Goal: Transaction & Acquisition: Purchase product/service

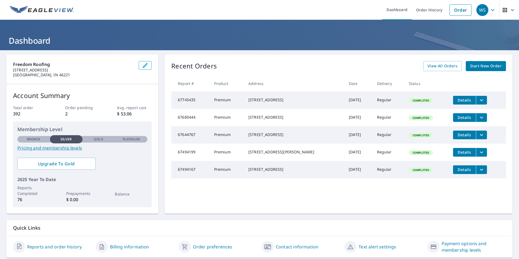
click at [476, 67] on span "Start New Order" at bounding box center [486, 66] width 32 height 7
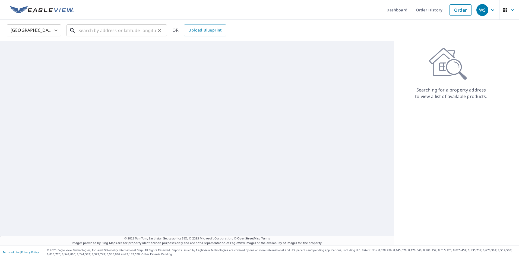
click at [127, 33] on input "text" at bounding box center [116, 30] width 77 height 15
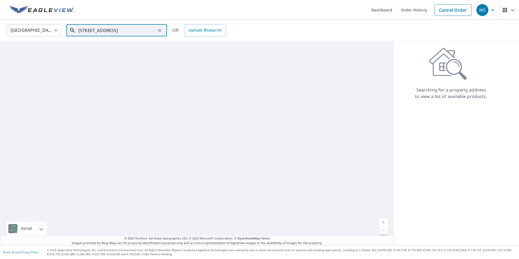
click at [114, 34] on input "[STREET_ADDRESS]" at bounding box center [116, 30] width 77 height 15
click at [109, 49] on p "[GEOGRAPHIC_DATA], IN 46032" at bounding box center [119, 51] width 85 height 5
type input "[STREET_ADDRESS][PERSON_NAME]"
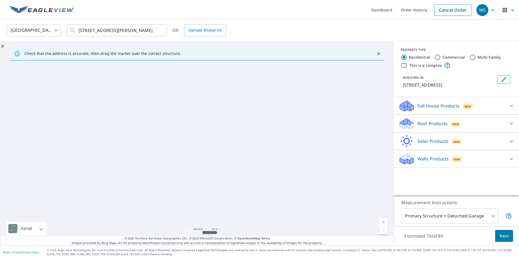
click at [432, 124] on p "Roof Products" at bounding box center [433, 123] width 30 height 7
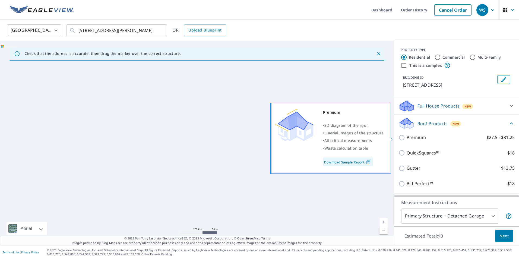
click at [399, 138] on input "Premium $27.5 - $81.25" at bounding box center [403, 137] width 8 height 7
checkbox input "true"
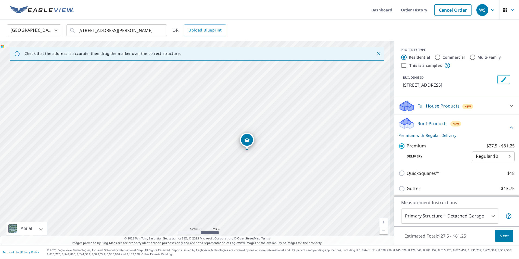
drag, startPoint x: 246, startPoint y: 104, endPoint x: 259, endPoint y: 178, distance: 75.1
click at [262, 179] on div "[STREET_ADDRESS][PERSON_NAME]" at bounding box center [197, 143] width 394 height 204
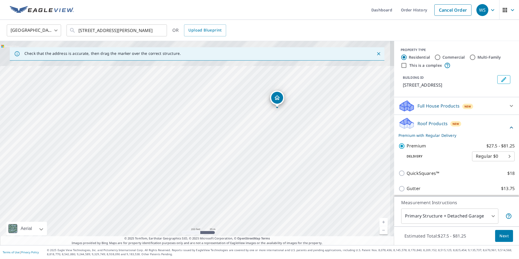
drag, startPoint x: 265, startPoint y: 129, endPoint x: 223, endPoint y: 273, distance: 150.3
click at [223, 259] on html "WS WS Dashboard Order History Cancel Order WS [GEOGRAPHIC_DATA] [GEOGRAPHIC_DAT…" at bounding box center [259, 129] width 519 height 259
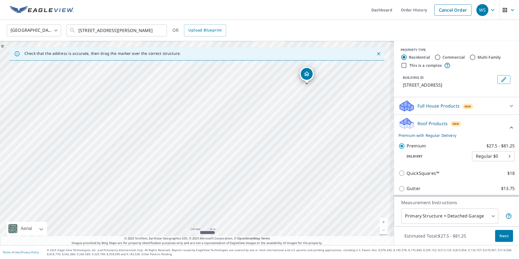
click at [263, 208] on div "[STREET_ADDRESS][PERSON_NAME]" at bounding box center [197, 143] width 394 height 204
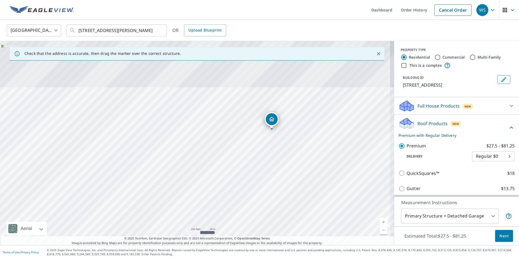
drag, startPoint x: 321, startPoint y: 117, endPoint x: 283, endPoint y: 170, distance: 65.8
click at [283, 170] on div "[STREET_ADDRESS][PERSON_NAME]" at bounding box center [197, 143] width 394 height 204
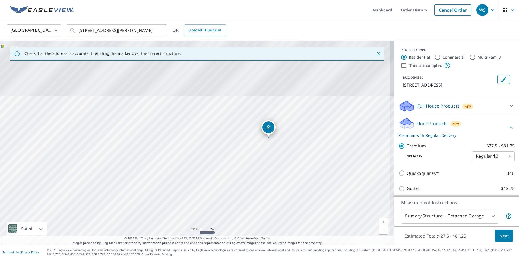
click at [281, 171] on div "[STREET_ADDRESS][PERSON_NAME]" at bounding box center [197, 143] width 394 height 204
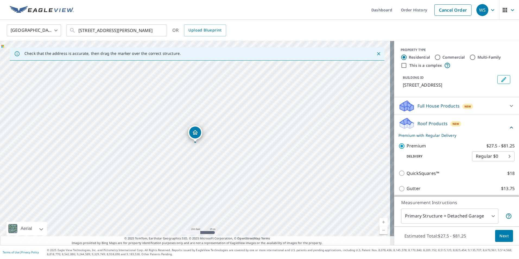
click at [500, 238] on span "Next" at bounding box center [504, 236] width 9 height 7
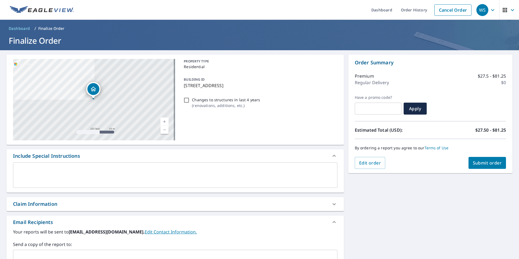
click at [475, 161] on span "Submit order" at bounding box center [487, 163] width 29 height 6
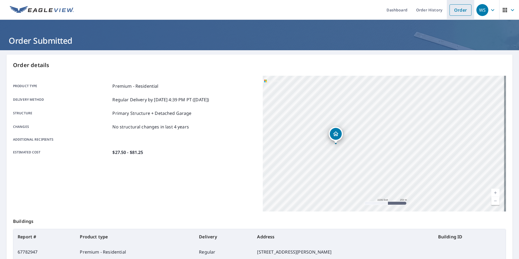
click at [451, 12] on link "Order" at bounding box center [461, 9] width 22 height 11
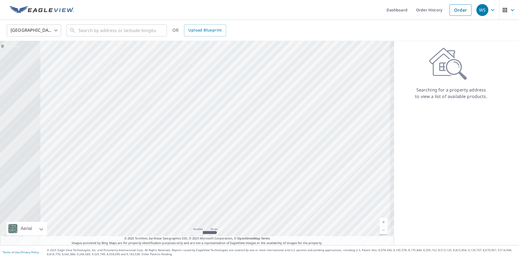
drag, startPoint x: 160, startPoint y: 151, endPoint x: 331, endPoint y: 216, distance: 183.1
click at [331, 216] on div at bounding box center [197, 143] width 394 height 204
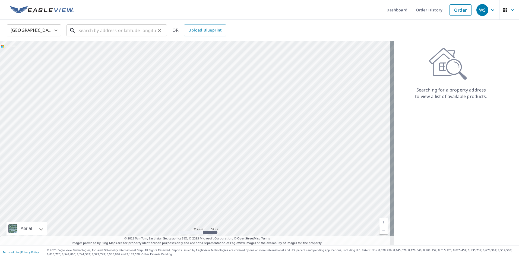
click at [135, 34] on input "text" at bounding box center [116, 30] width 77 height 15
click at [133, 32] on input "text" at bounding box center [116, 30] width 77 height 15
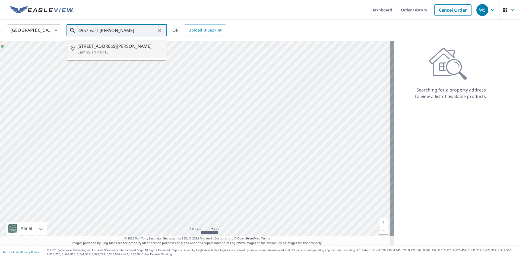
click at [101, 52] on p "Camby, IN 46113" at bounding box center [119, 51] width 85 height 5
type input "[STREET_ADDRESS][PERSON_NAME]"
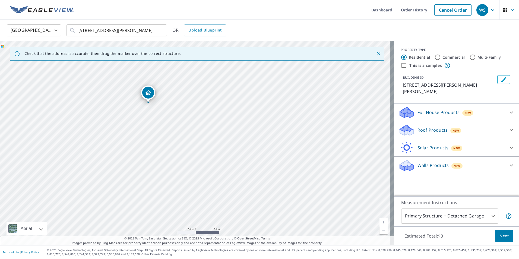
click at [434, 127] on p "Roof Products" at bounding box center [433, 130] width 30 height 7
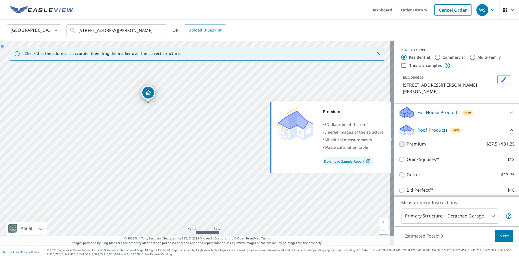
click at [399, 141] on input "Premium $27.5 - $81.25" at bounding box center [403, 144] width 8 height 7
checkbox input "true"
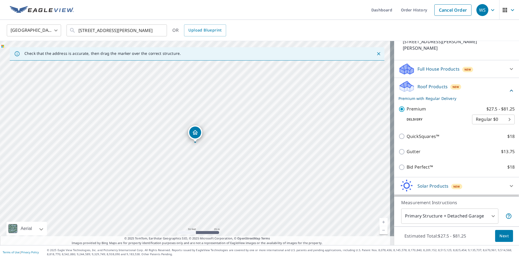
scroll to position [53, 0]
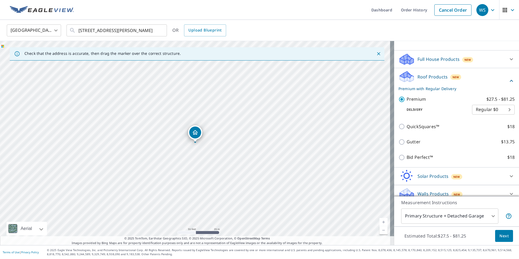
click at [458, 215] on body "WS WS Dashboard Order History Cancel Order WS [GEOGRAPHIC_DATA] [GEOGRAPHIC_DAT…" at bounding box center [259, 129] width 519 height 259
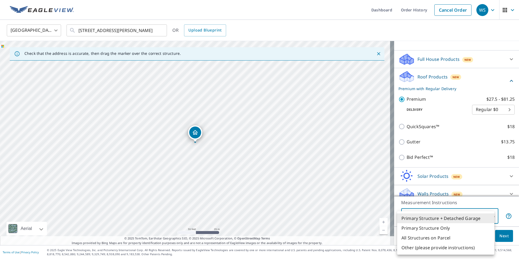
click at [433, 229] on li "Primary Structure Only" at bounding box center [445, 228] width 97 height 10
type input "2"
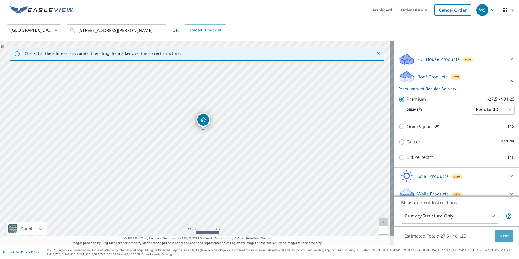
click at [506, 239] on button "Next" at bounding box center [504, 236] width 18 height 12
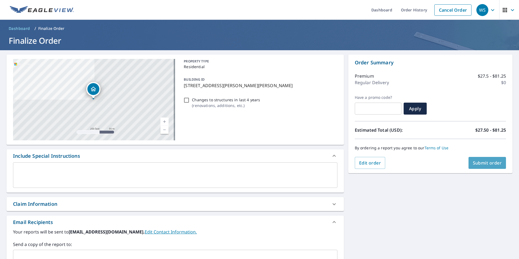
click at [479, 163] on span "Submit order" at bounding box center [487, 163] width 29 height 6
